Goal: Find specific page/section: Find specific page/section

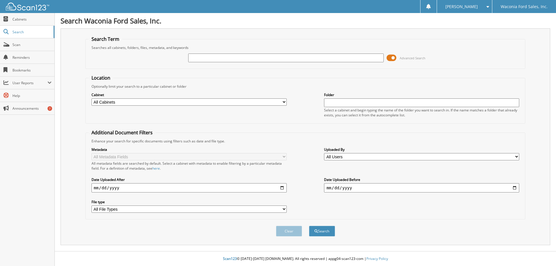
click at [243, 56] on input "text" at bounding box center [285, 58] width 195 height 9
type input "21772"
click at [309, 226] on button "Search" at bounding box center [322, 231] width 26 height 11
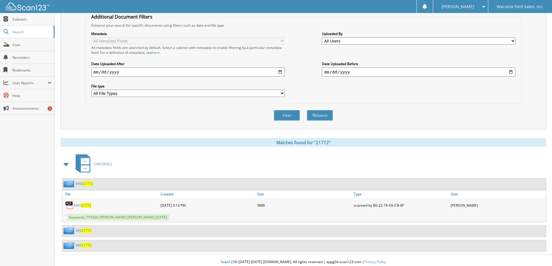
scroll to position [119, 0]
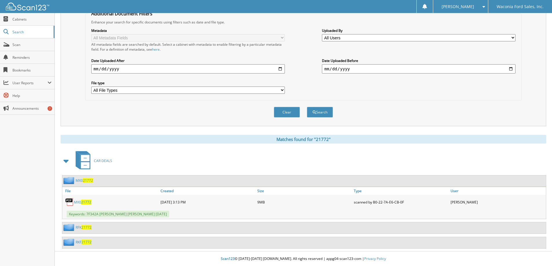
click at [84, 230] on span "21772" at bounding box center [86, 227] width 10 height 5
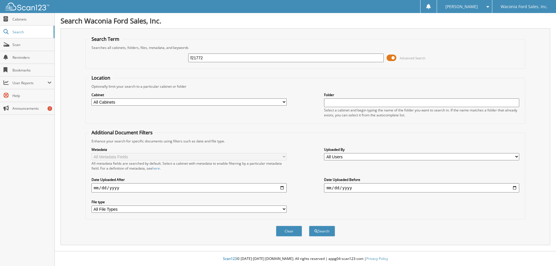
type input "f21772"
click at [309, 226] on button "Search" at bounding box center [322, 231] width 26 height 11
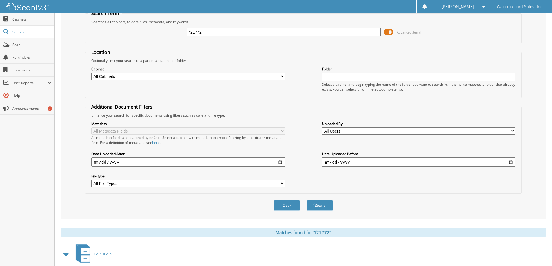
scroll to position [58, 0]
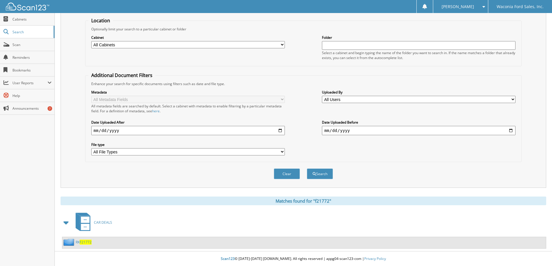
click at [83, 241] on span "F21772" at bounding box center [86, 242] width 12 height 5
